Goal: Transaction & Acquisition: Book appointment/travel/reservation

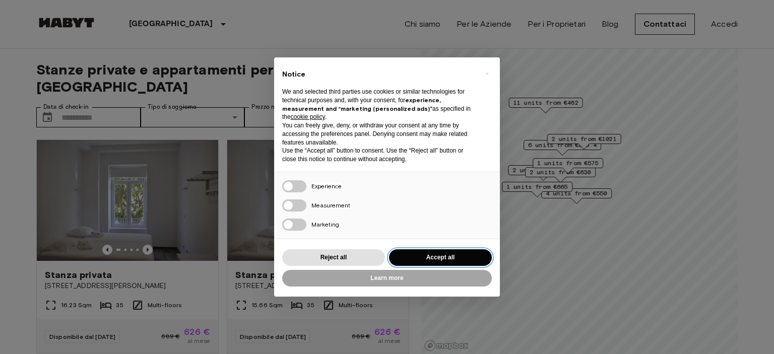
click at [465, 259] on button "Accept all" at bounding box center [440, 257] width 103 height 17
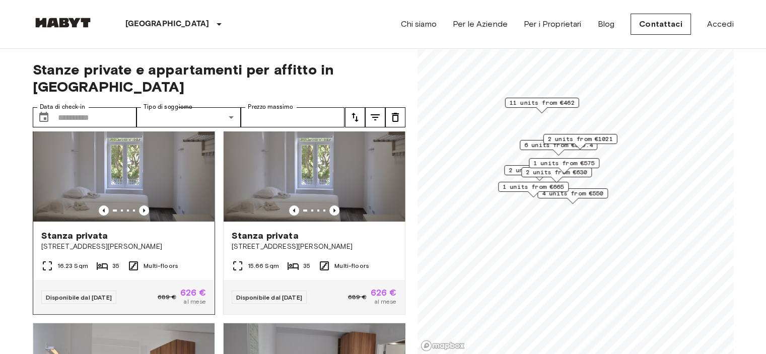
scroll to position [28, 0]
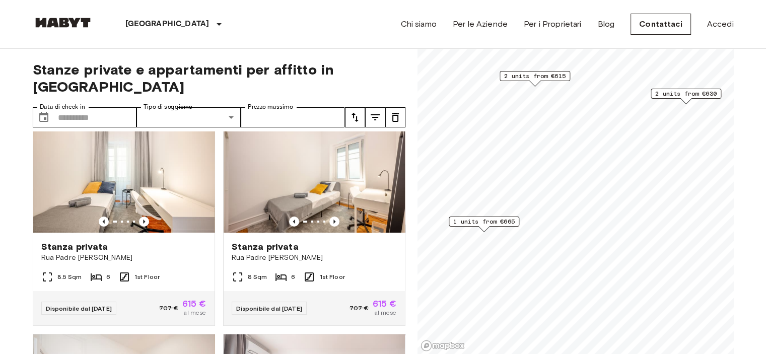
click at [500, 223] on span "1 units from €665" at bounding box center [483, 221] width 61 height 9
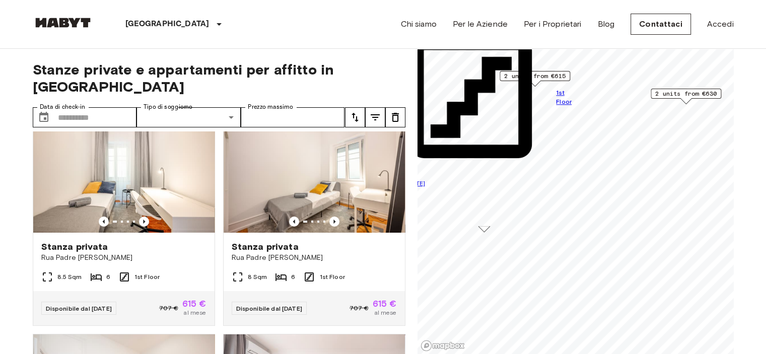
click at [558, 75] on span "2 units from €615" at bounding box center [534, 76] width 61 height 9
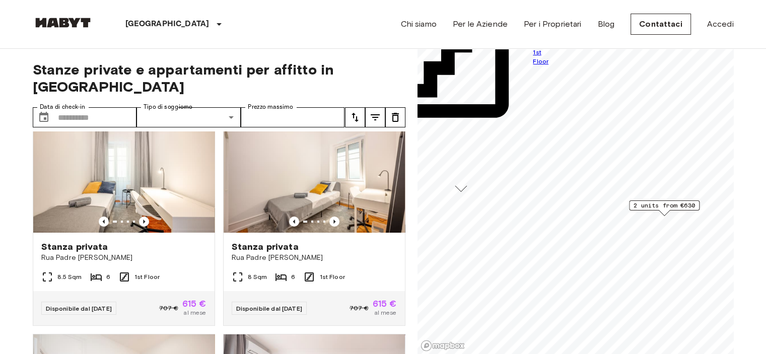
click at [651, 207] on span "2 units from €630" at bounding box center [664, 205] width 61 height 9
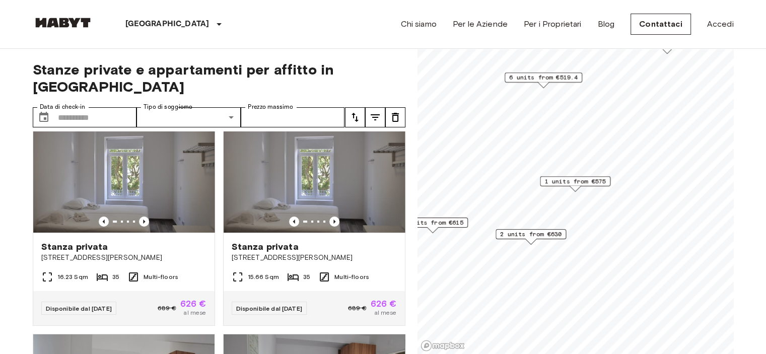
click at [571, 78] on span "6 units from €519.4" at bounding box center [543, 77] width 68 height 9
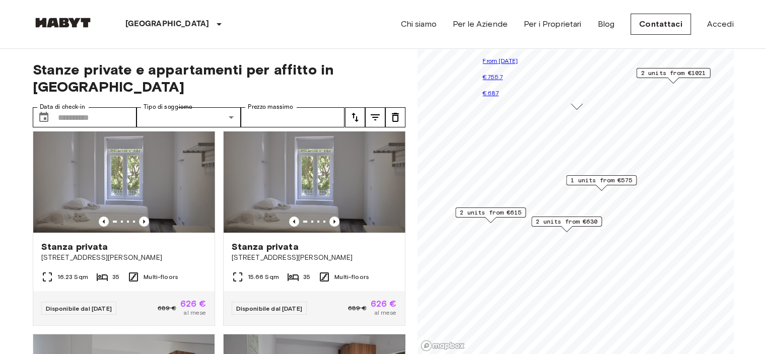
click at [582, 225] on span "2 units from €630" at bounding box center [566, 221] width 61 height 9
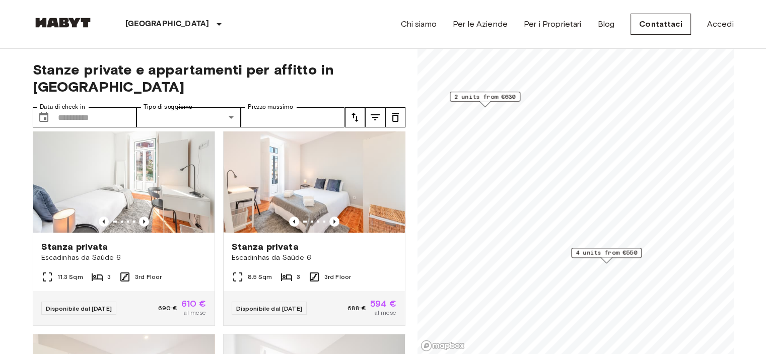
click at [612, 252] on span "4 units from €550" at bounding box center [606, 252] width 61 height 9
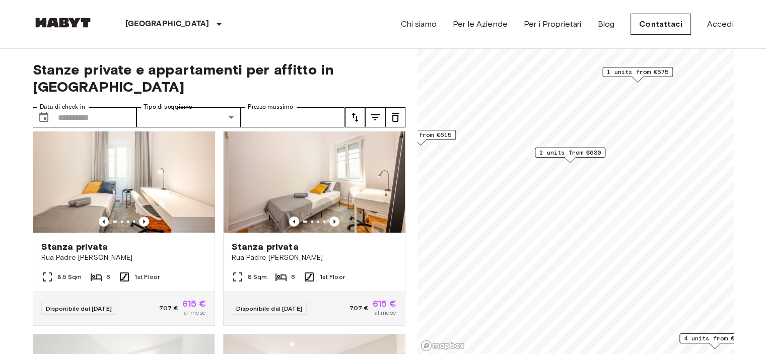
click at [594, 155] on span "2 units from €630" at bounding box center [569, 152] width 61 height 9
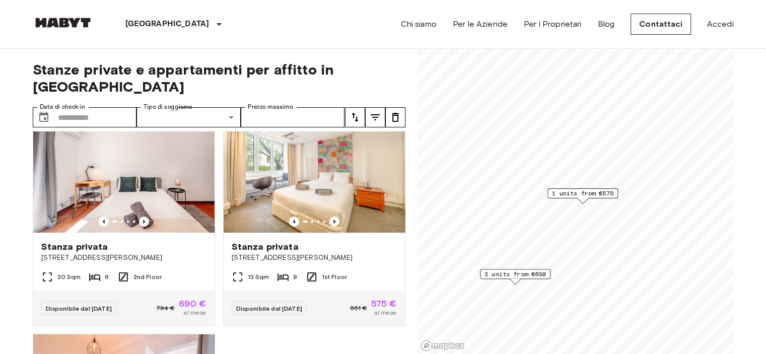
click at [587, 191] on span "1 units from €575" at bounding box center [582, 193] width 61 height 9
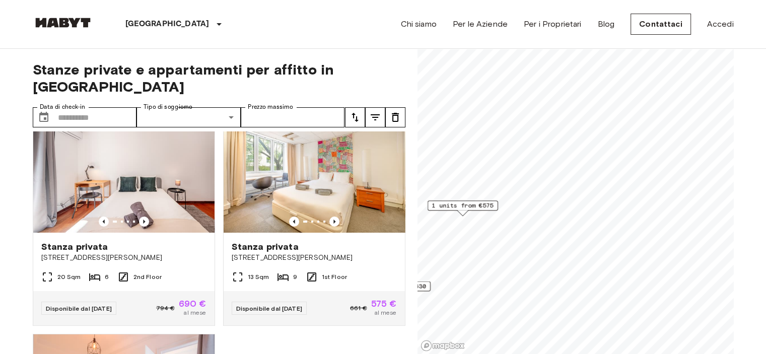
scroll to position [15, 0]
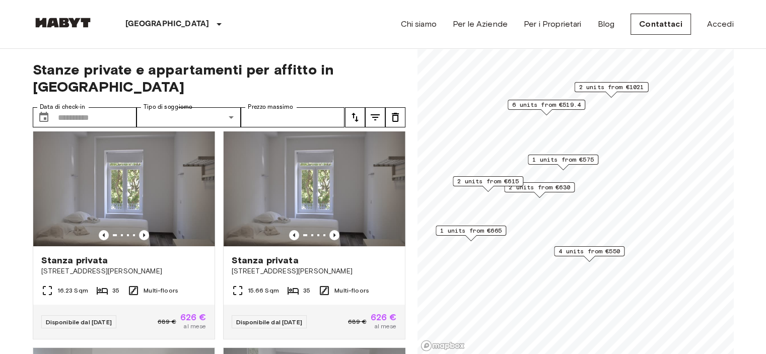
click at [573, 104] on span "6 units from €519.4" at bounding box center [546, 104] width 68 height 9
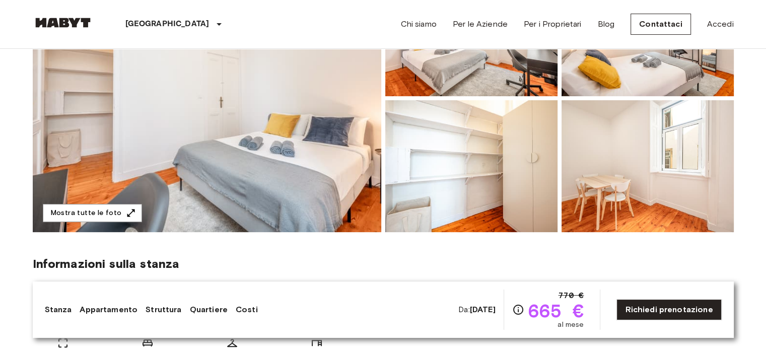
scroll to position [165, 0]
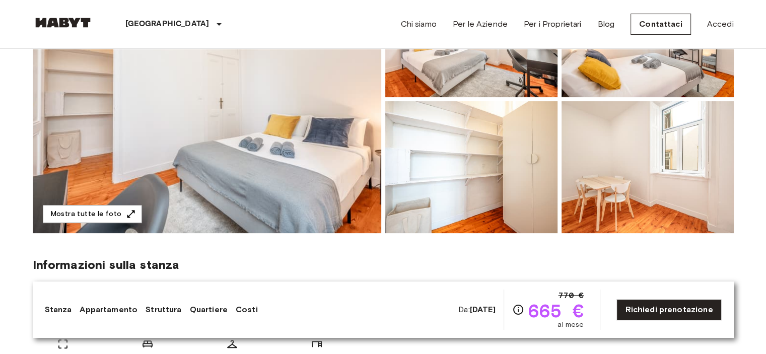
click at [228, 133] on img at bounding box center [207, 99] width 349 height 268
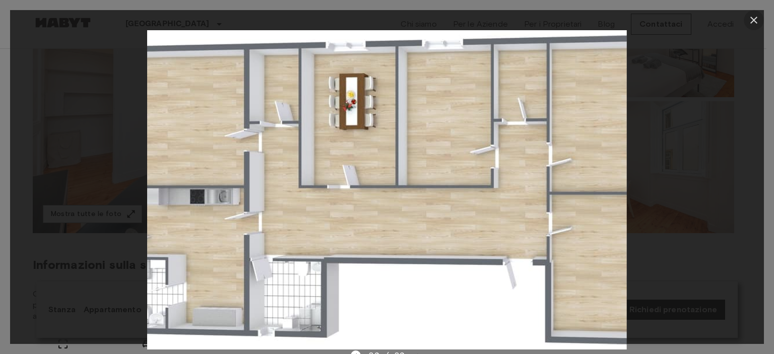
click at [754, 20] on icon "button" at bounding box center [753, 20] width 7 height 7
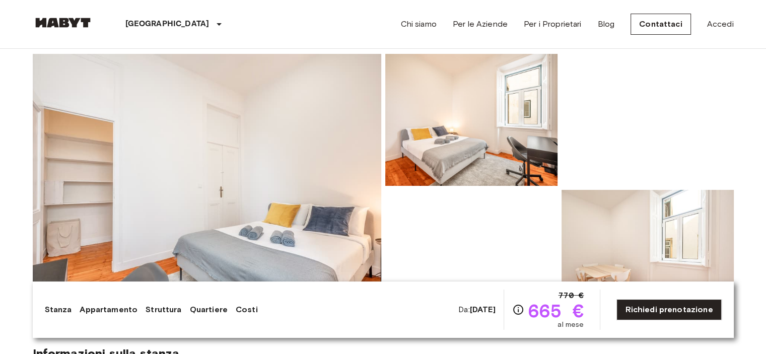
scroll to position [0, 0]
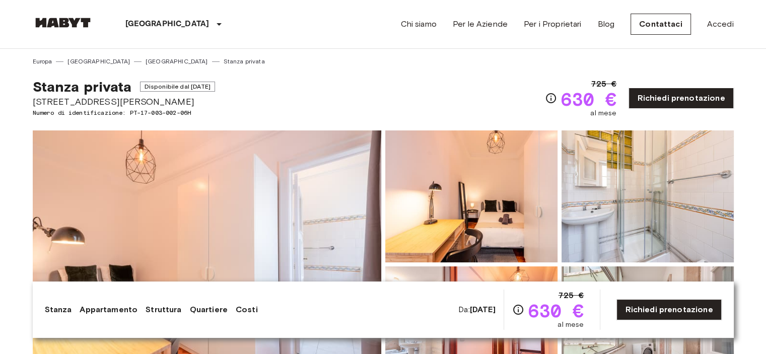
click at [61, 20] on img at bounding box center [63, 23] width 60 height 10
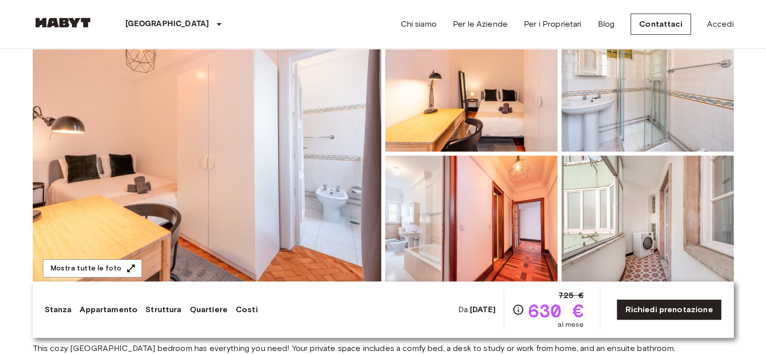
scroll to position [111, 0]
click at [265, 131] on img at bounding box center [207, 154] width 349 height 268
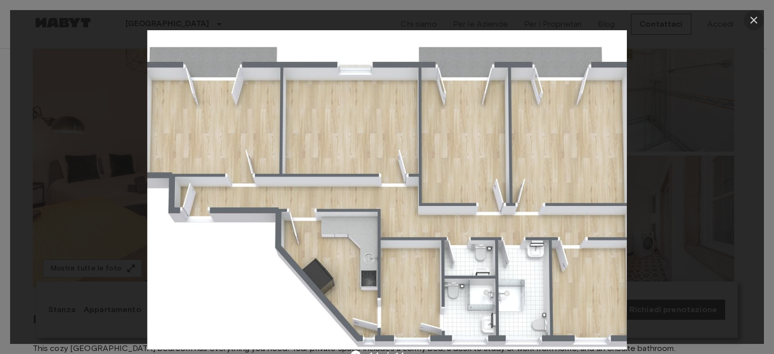
click at [755, 22] on icon "button" at bounding box center [753, 20] width 7 height 7
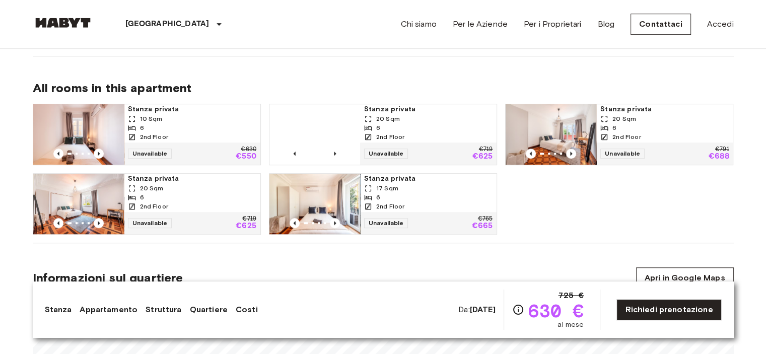
scroll to position [667, 0]
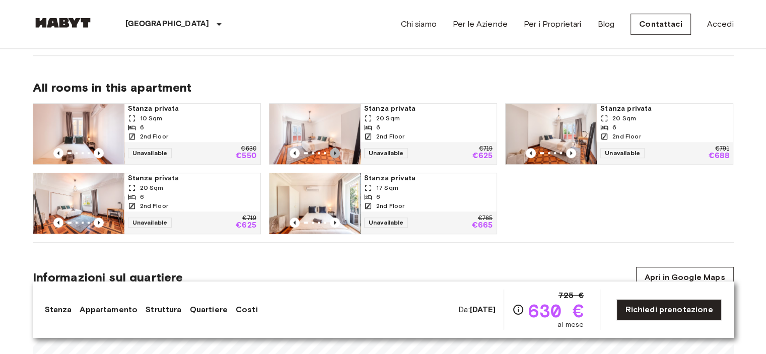
click at [337, 152] on icon "Previous image" at bounding box center [335, 153] width 10 height 10
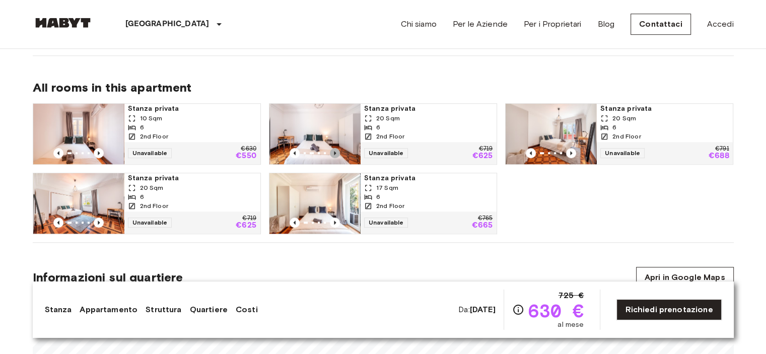
click at [337, 152] on icon "Previous image" at bounding box center [335, 153] width 10 height 10
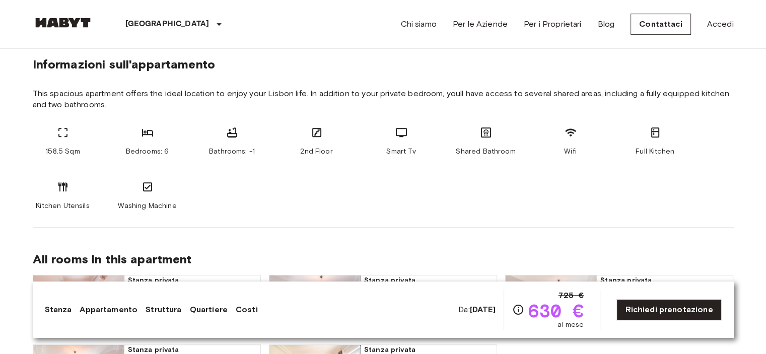
scroll to position [690, 0]
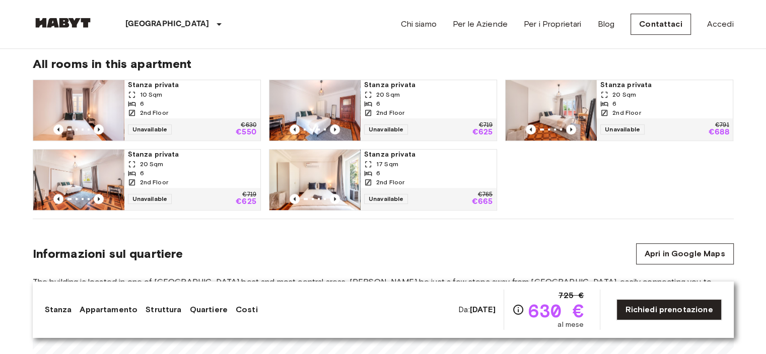
click at [327, 109] on img at bounding box center [314, 110] width 91 height 60
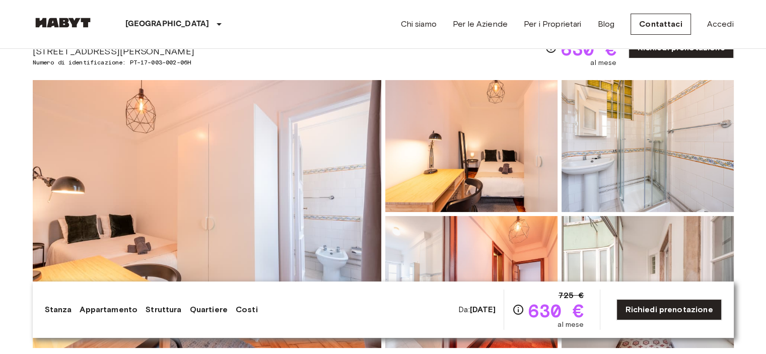
scroll to position [0, 0]
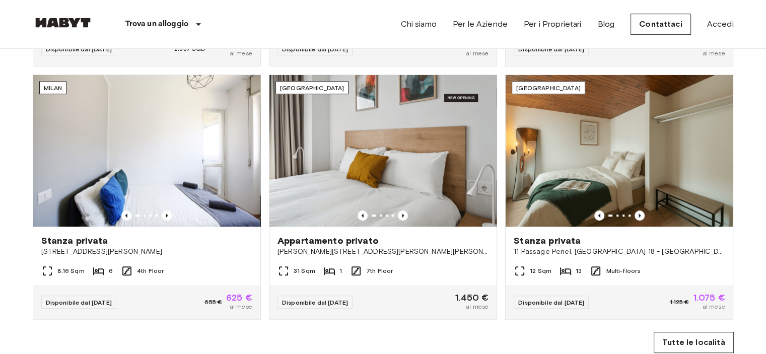
scroll to position [584, 0]
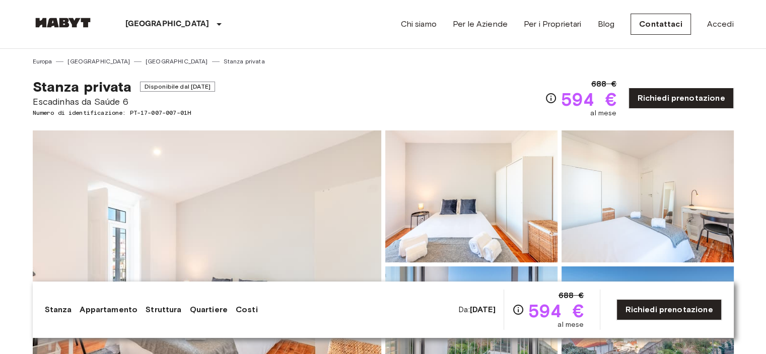
click at [227, 185] on img at bounding box center [207, 264] width 349 height 268
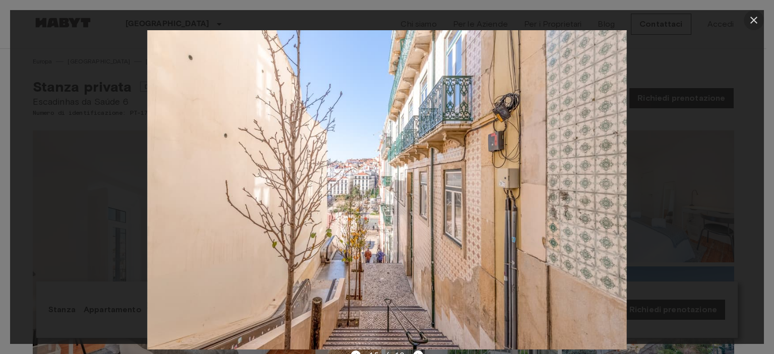
click at [749, 20] on icon "button" at bounding box center [753, 20] width 12 height 12
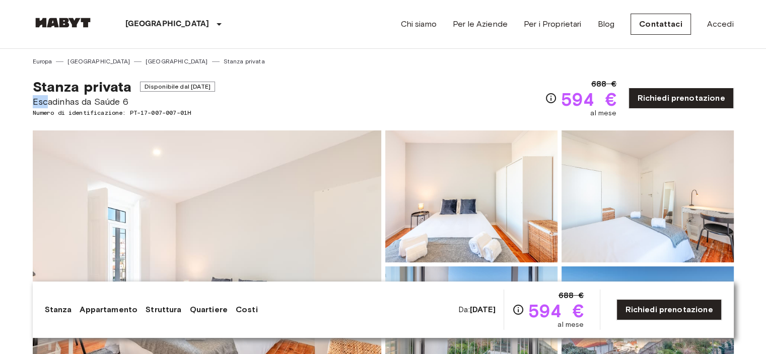
drag, startPoint x: 32, startPoint y: 101, endPoint x: 50, endPoint y: 100, distance: 18.1
click at [50, 100] on span "Escadinhas da Saúde 6" at bounding box center [124, 101] width 182 height 13
click at [58, 100] on span "Escadinhas da Saúde 6" at bounding box center [124, 101] width 182 height 13
drag, startPoint x: 30, startPoint y: 100, endPoint x: 135, endPoint y: 98, distance: 104.8
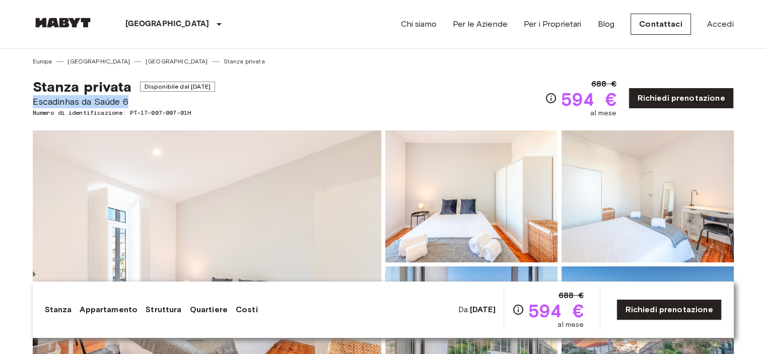
copy span "Escadinhas da Saúde 6"
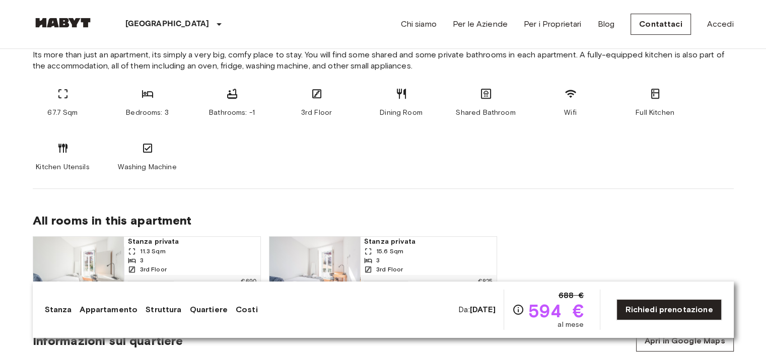
scroll to position [616, 0]
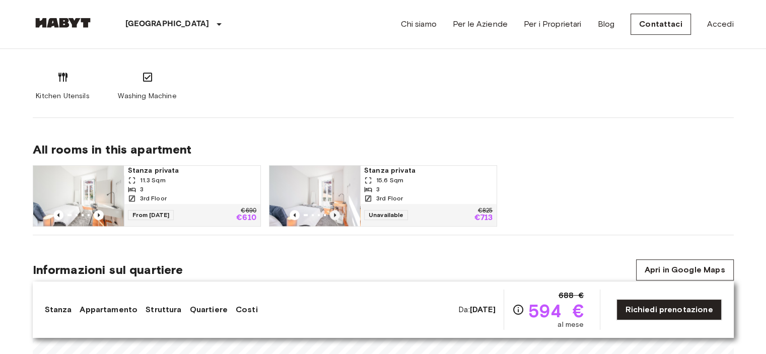
click at [334, 215] on icon "Previous image" at bounding box center [335, 215] width 2 height 4
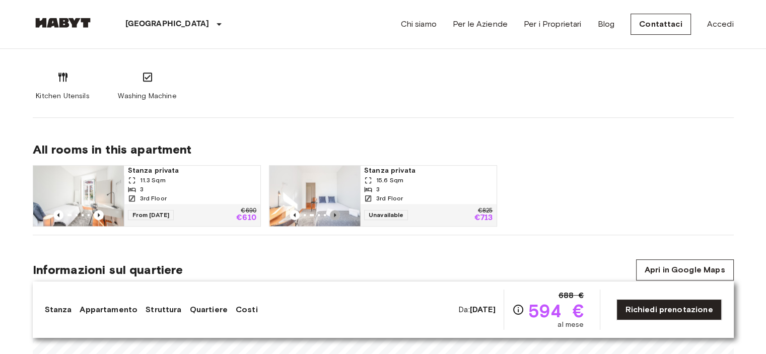
click at [334, 215] on icon "Previous image" at bounding box center [335, 215] width 2 height 4
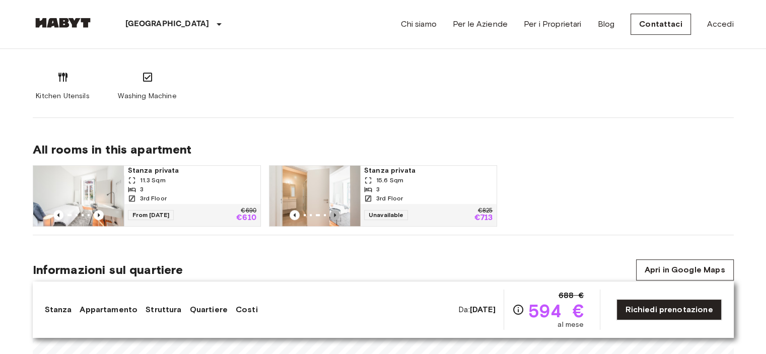
click at [334, 215] on icon "Previous image" at bounding box center [335, 215] width 2 height 4
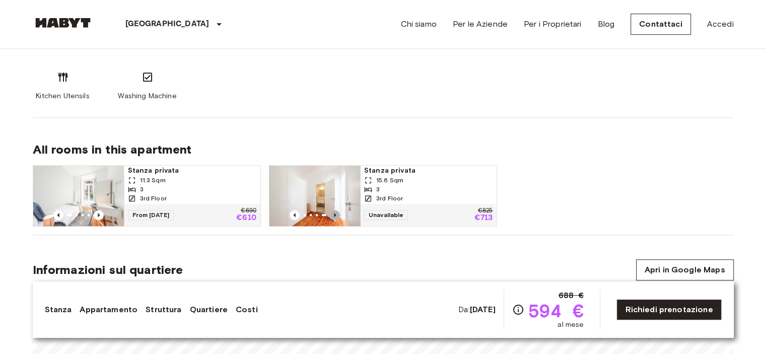
click at [334, 215] on icon "Previous image" at bounding box center [335, 215] width 2 height 4
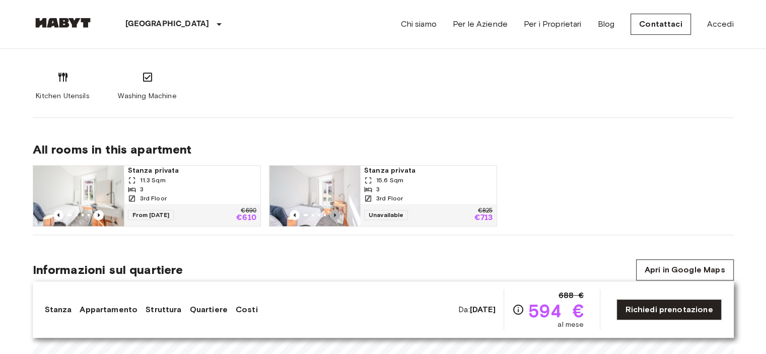
click at [334, 215] on icon "Previous image" at bounding box center [335, 215] width 2 height 4
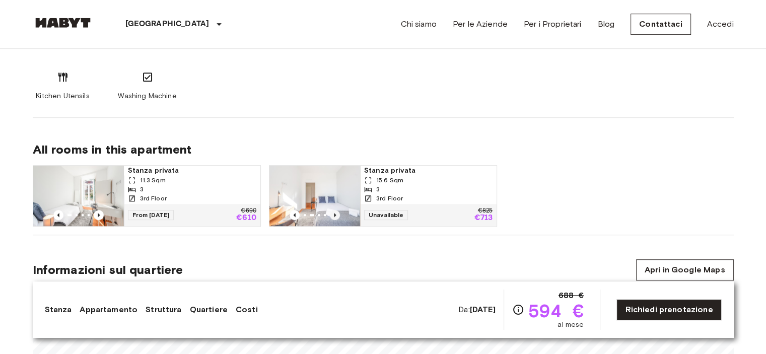
click at [334, 215] on icon "Previous image" at bounding box center [335, 215] width 2 height 4
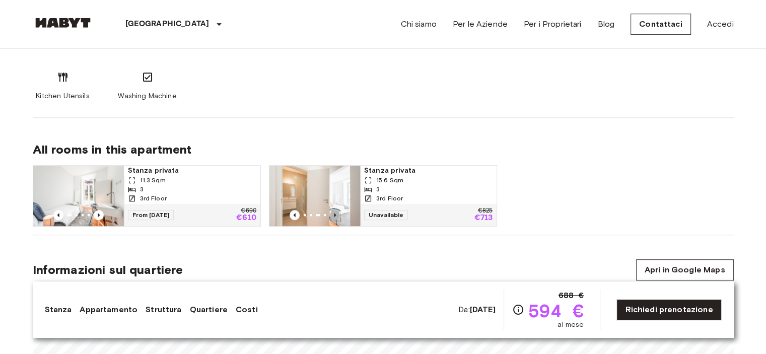
click at [334, 215] on icon "Previous image" at bounding box center [335, 215] width 2 height 4
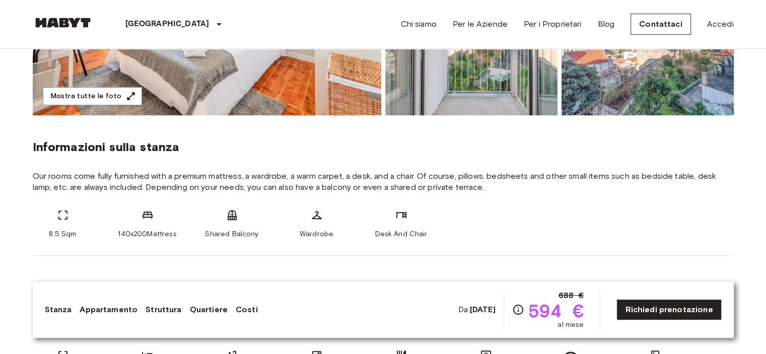
scroll to position [0, 0]
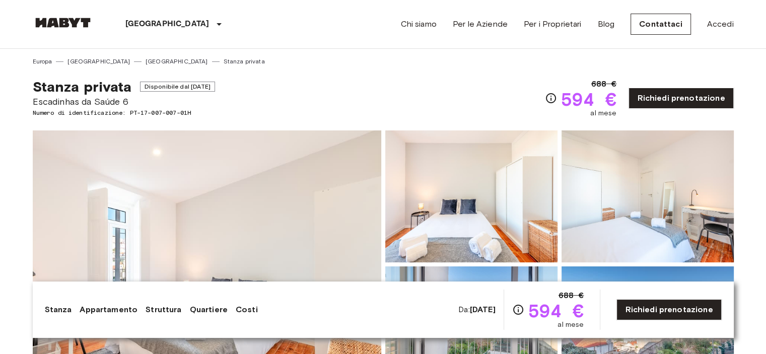
click at [406, 82] on div "Stanza privata Disponibile dal Nov 17 2025 Escadinhas da Saúde 6 Numero di iden…" at bounding box center [383, 92] width 701 height 52
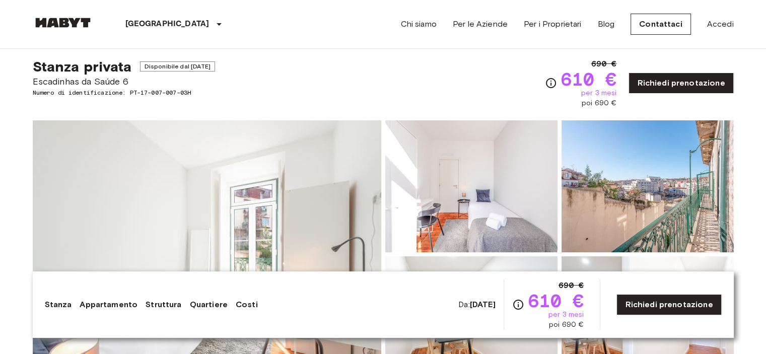
scroll to position [82, 0]
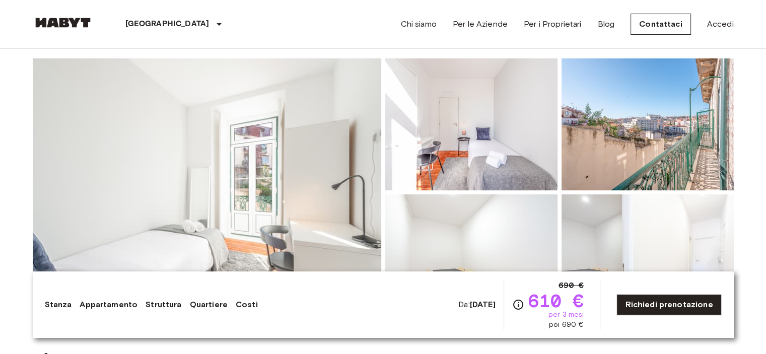
click at [321, 118] on img at bounding box center [207, 192] width 349 height 268
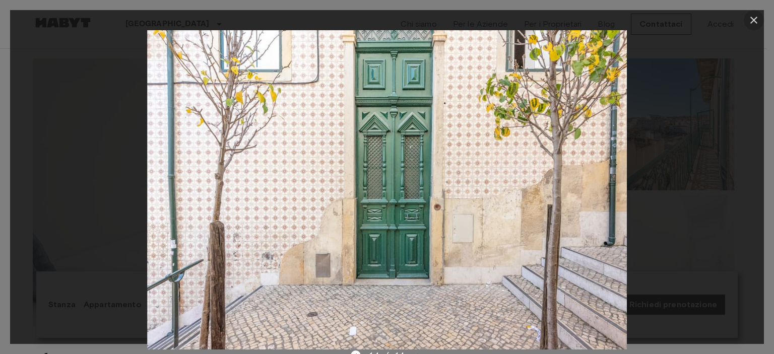
click at [754, 17] on icon "button" at bounding box center [753, 20] width 12 height 12
